Goal: Information Seeking & Learning: Understand process/instructions

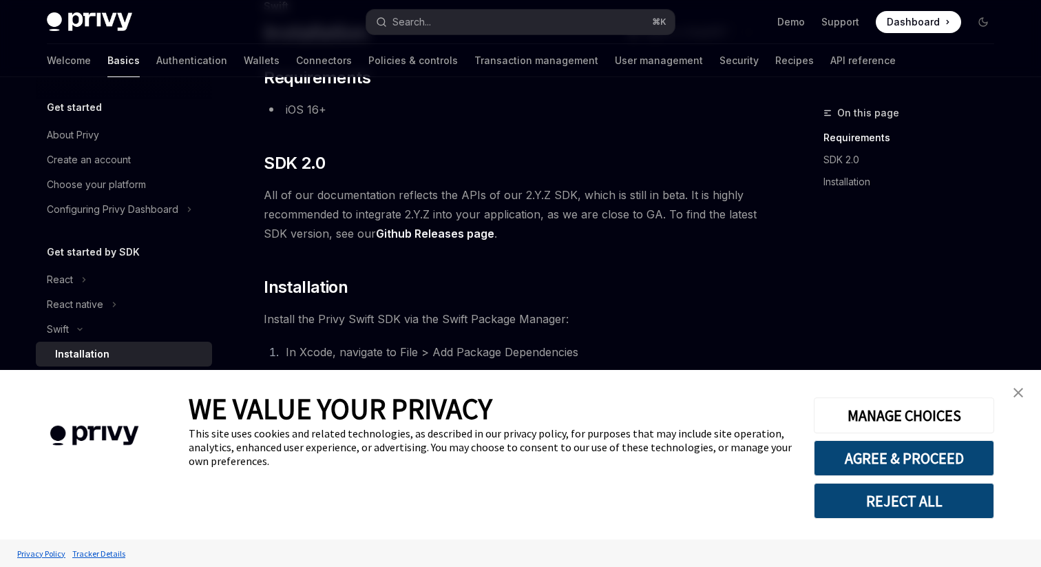
scroll to position [115, 0]
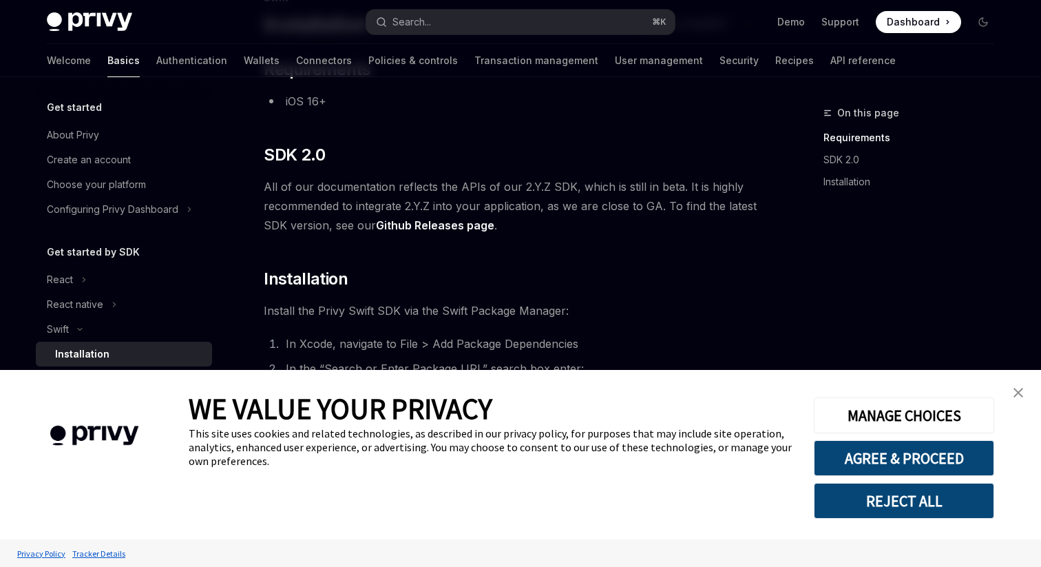
click at [1026, 390] on link "close banner" at bounding box center [1019, 393] width 28 height 28
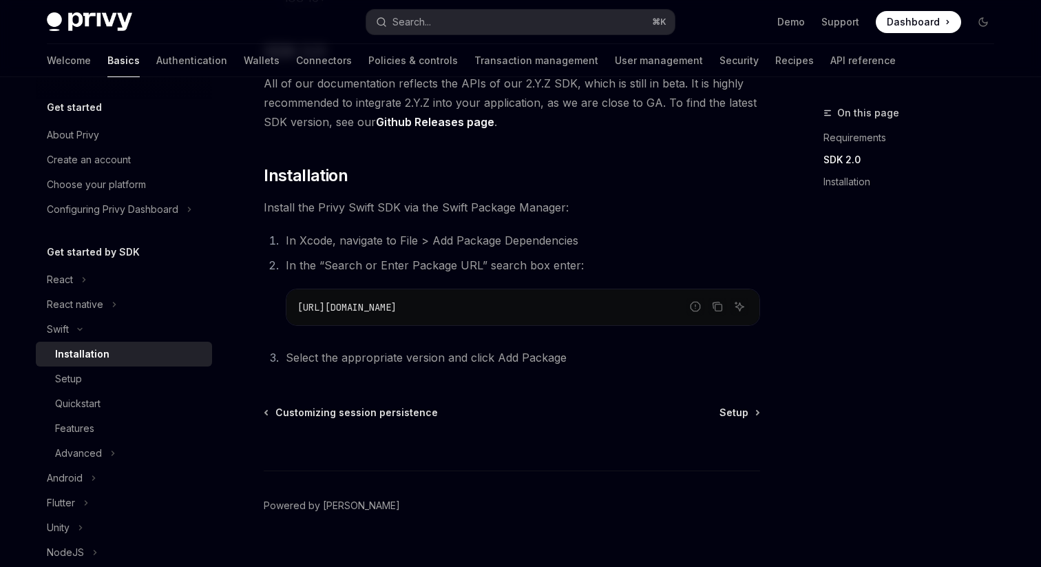
scroll to position [241, 0]
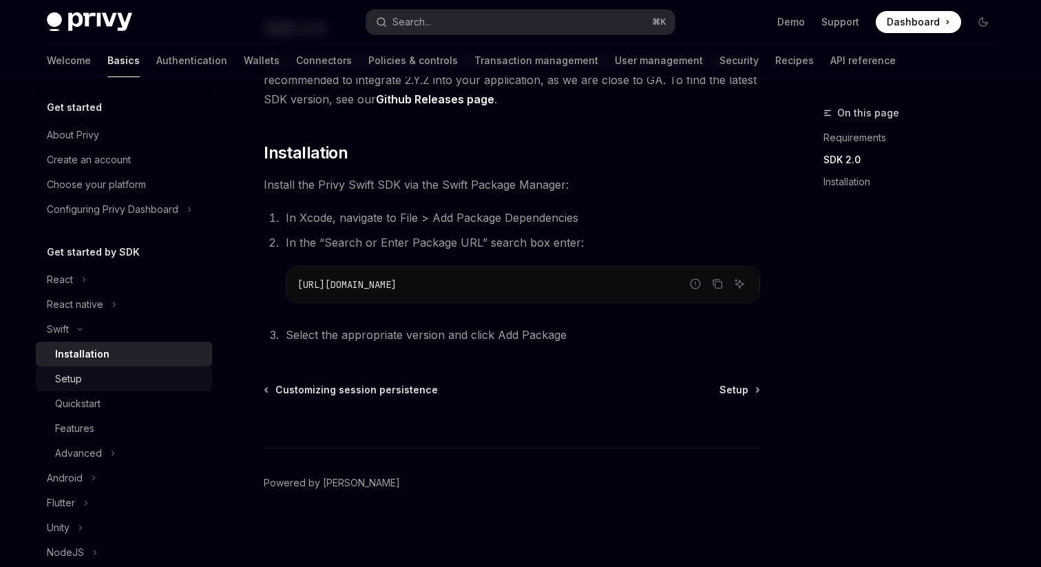
click at [76, 382] on div "Setup" at bounding box center [68, 379] width 27 height 17
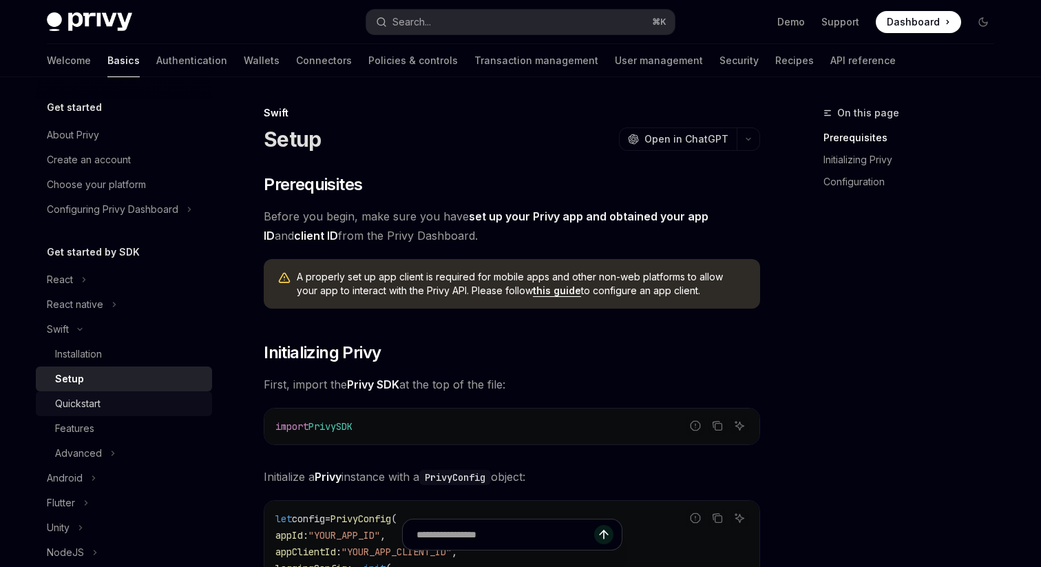
click at [83, 403] on div "Quickstart" at bounding box center [77, 403] width 45 height 17
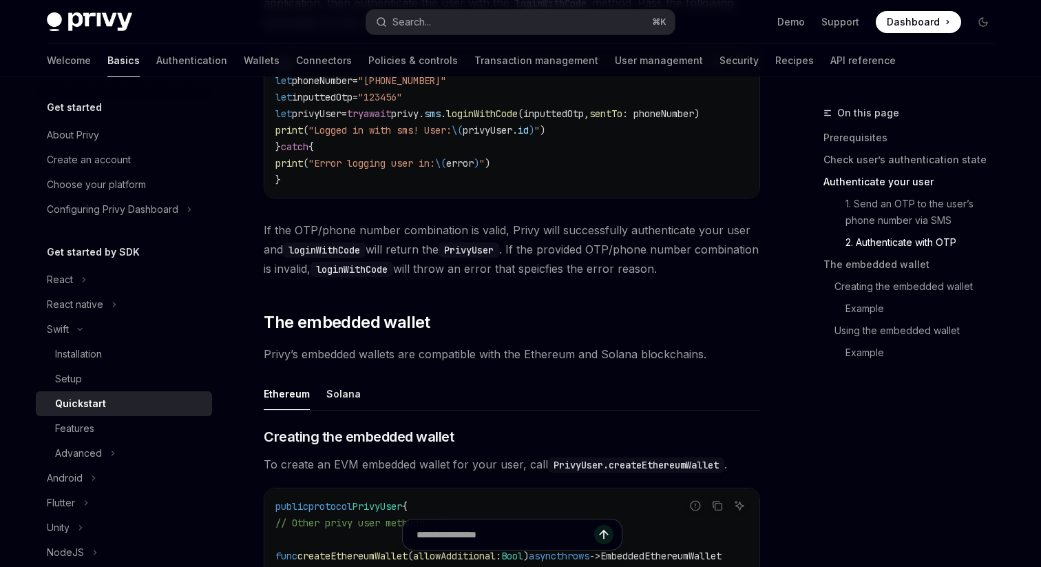
scroll to position [1367, 0]
click at [114, 428] on div "Features" at bounding box center [129, 428] width 149 height 17
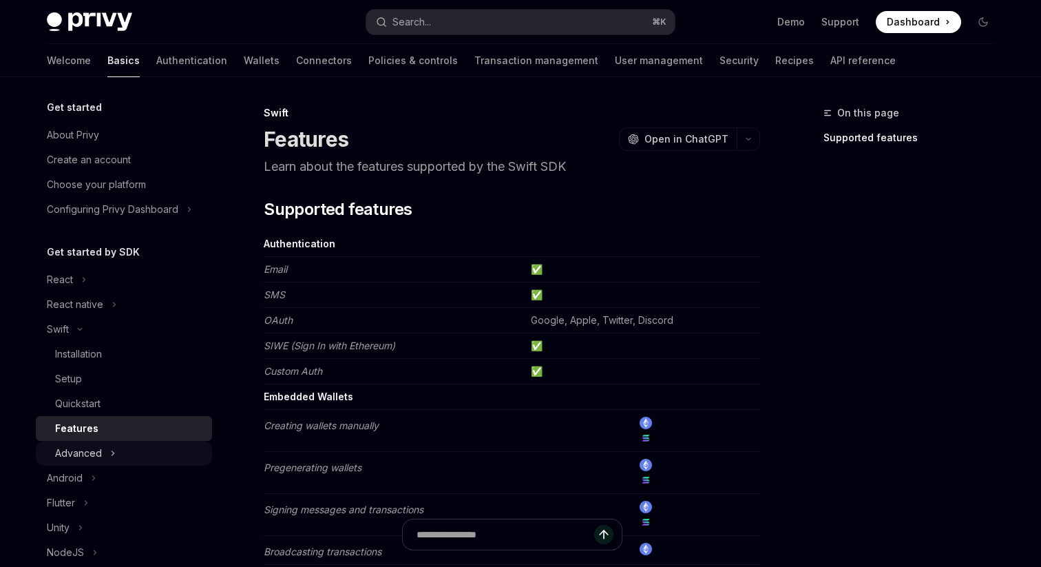
click at [111, 445] on icon "Toggle Advanced section" at bounding box center [113, 453] width 6 height 17
type textarea "*"
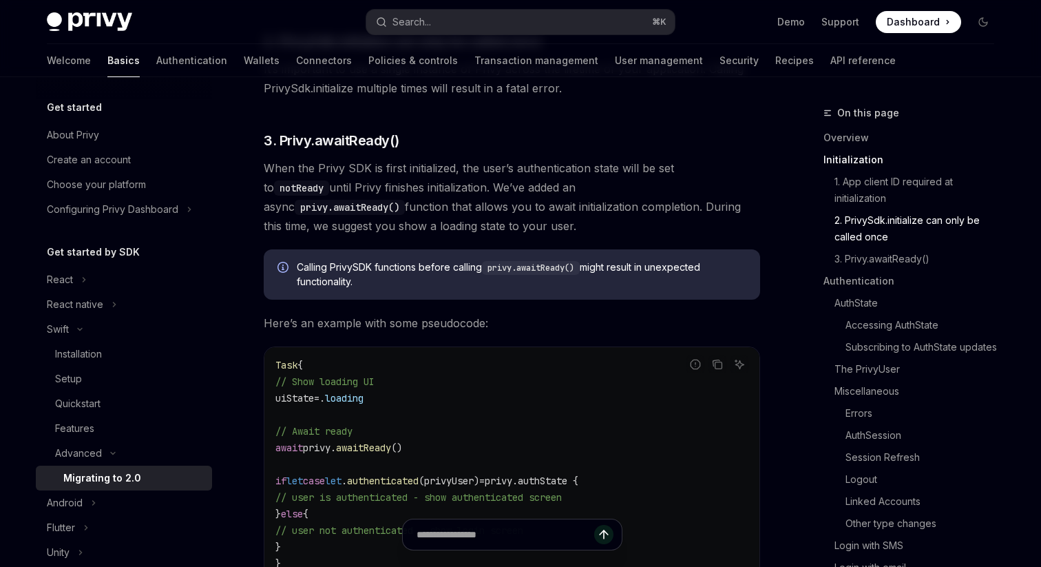
scroll to position [577, 0]
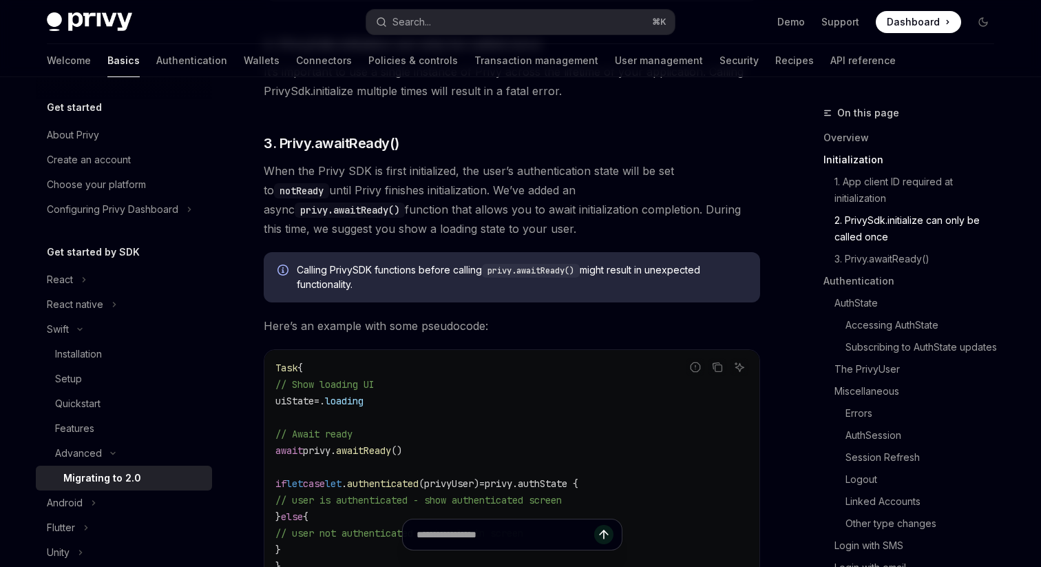
click at [561, 302] on div "Calling PrivySDK functions before calling privy.awaitReady() might result in un…" at bounding box center [512, 277] width 497 height 50
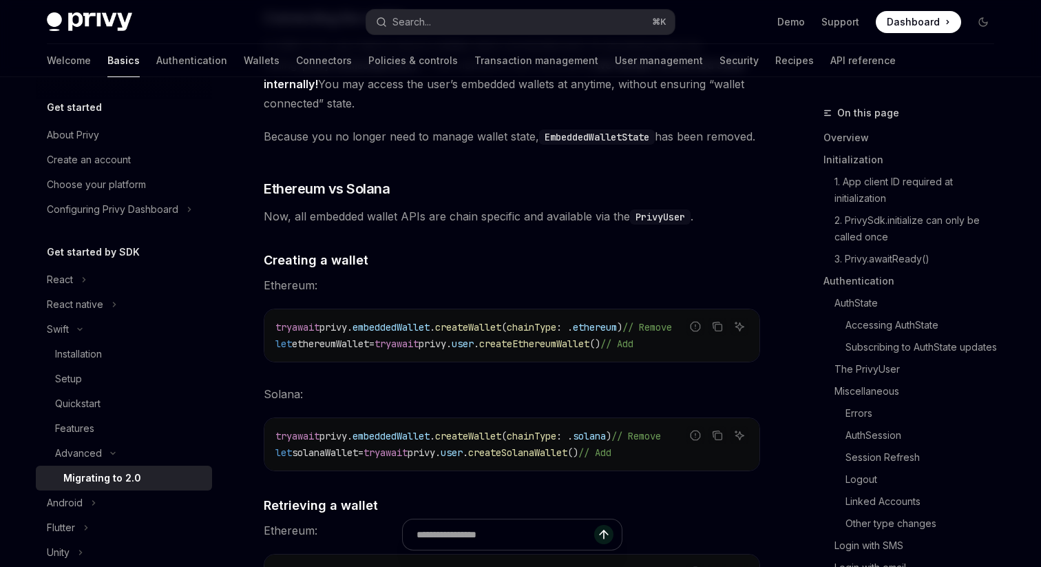
scroll to position [4608, 0]
click at [675, 282] on span "Ethereum:" at bounding box center [512, 282] width 497 height 19
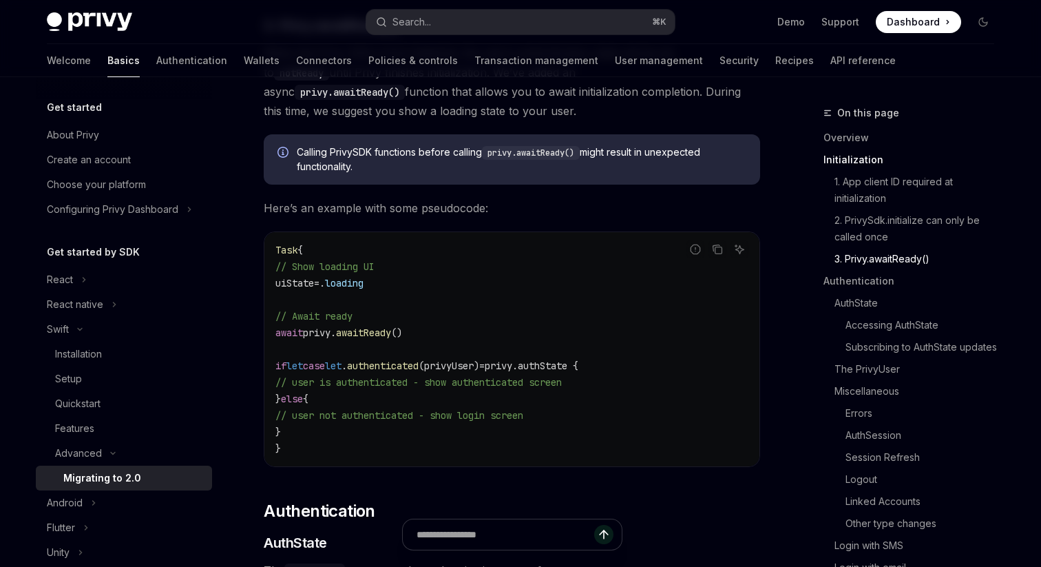
scroll to position [628, 0]
